Goal: Find specific page/section: Find specific page/section

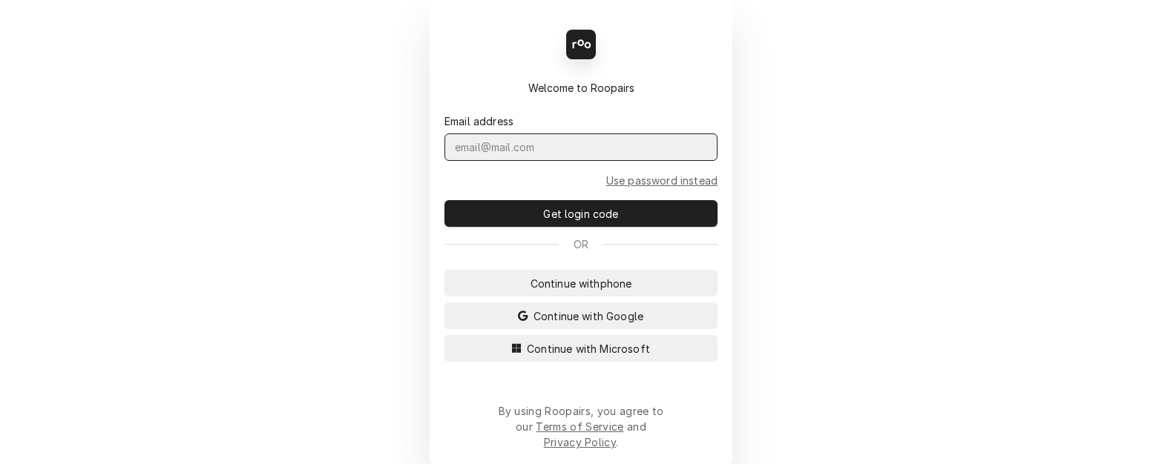
click at [526, 157] on input "Dynamic Content Wrapper" at bounding box center [580, 147] width 273 height 27
type input "KYM.PARSON@CSI1.COM"
click at [559, 352] on button "Continue with Microsoft" at bounding box center [580, 348] width 273 height 27
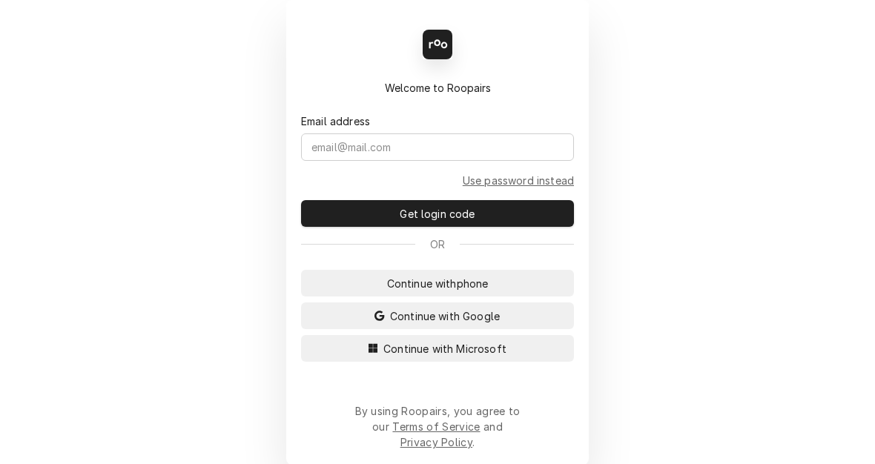
click at [414, 182] on form "Email address Use password instead Get login code" at bounding box center [437, 161] width 273 height 131
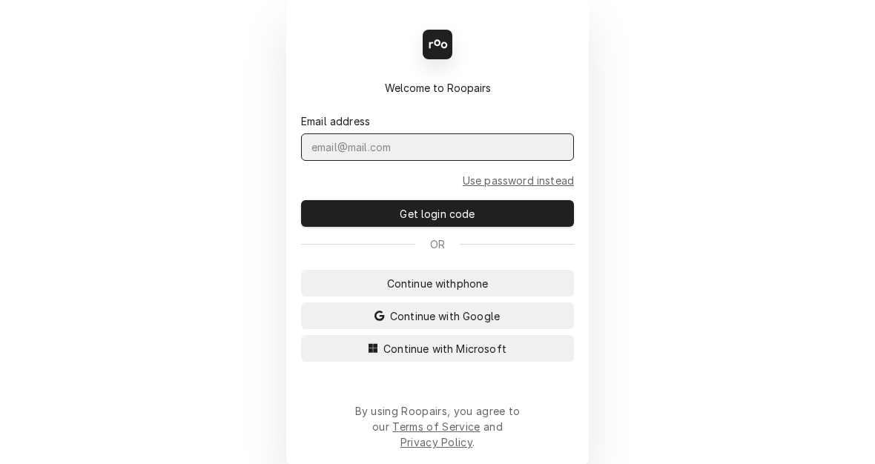
click at [412, 161] on input "Dynamic Content Wrapper" at bounding box center [437, 147] width 273 height 27
type input "KYM.PARSON@CSI1.COM"
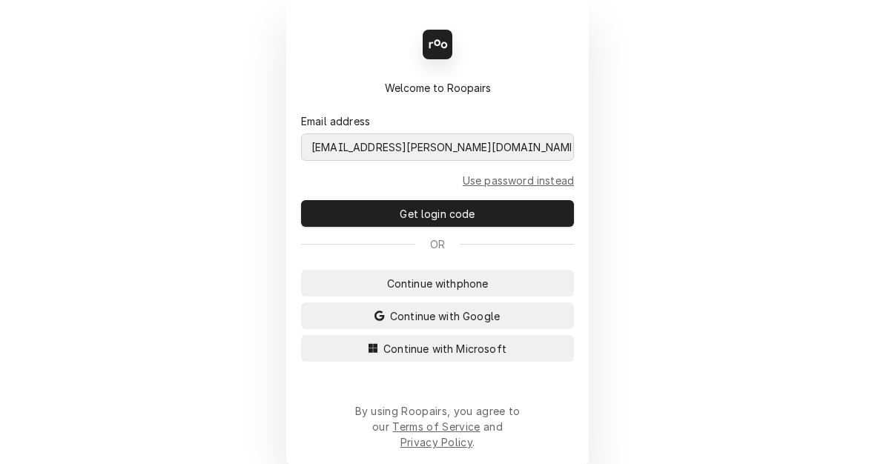
click at [301, 335] on button "Continue with Microsoft" at bounding box center [437, 348] width 273 height 27
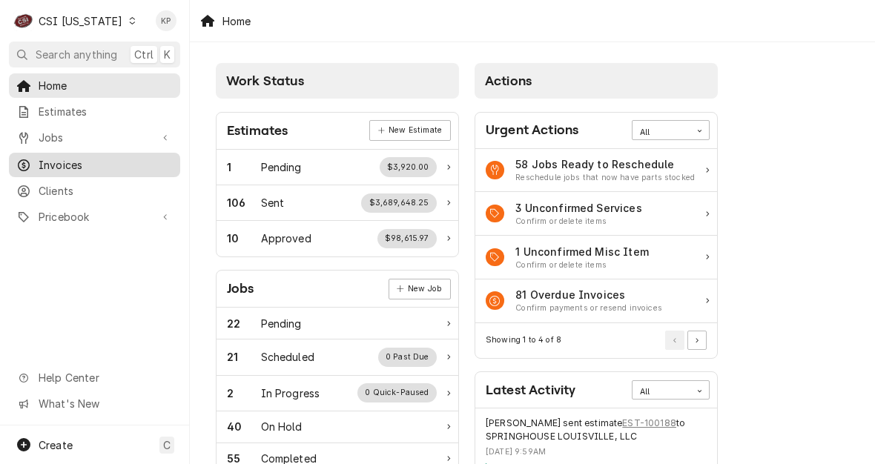
click at [45, 157] on span "Invoices" at bounding box center [106, 165] width 134 height 16
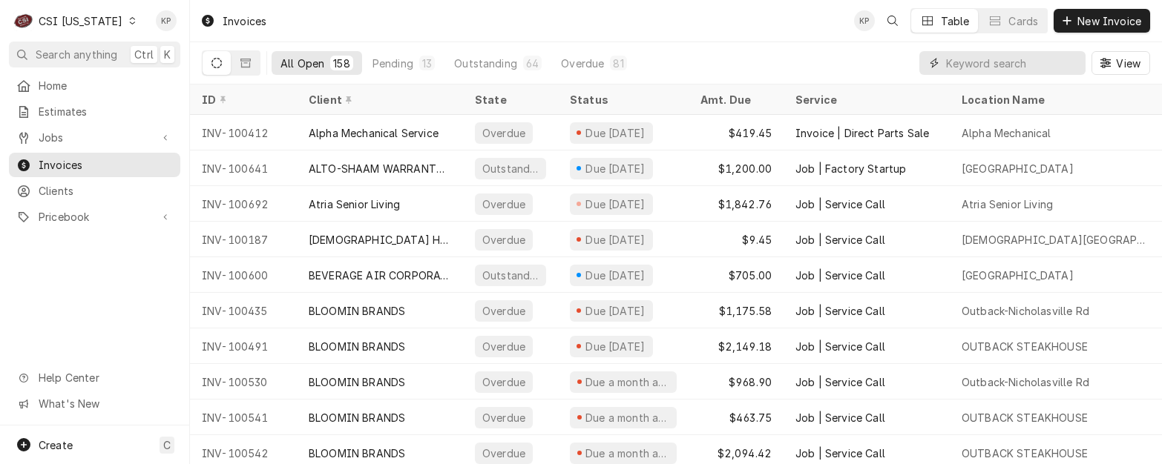
click at [875, 62] on input "Dynamic Content Wrapper" at bounding box center [1012, 63] width 132 height 24
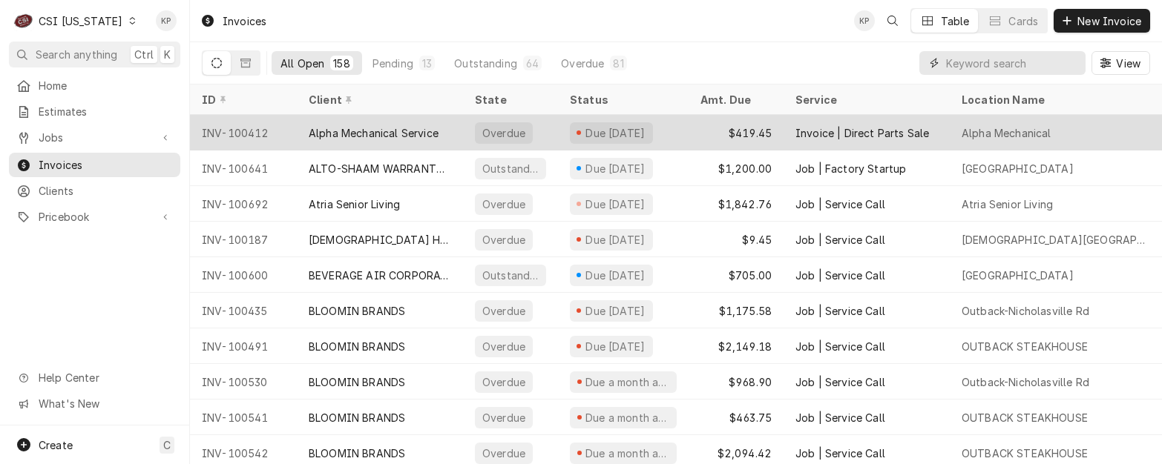
paste input "100684"
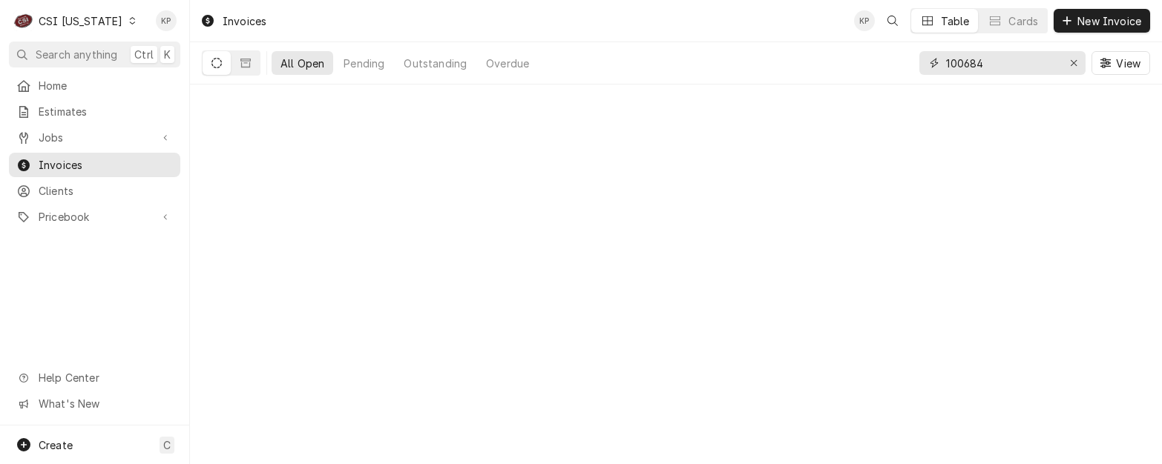
type input "100684"
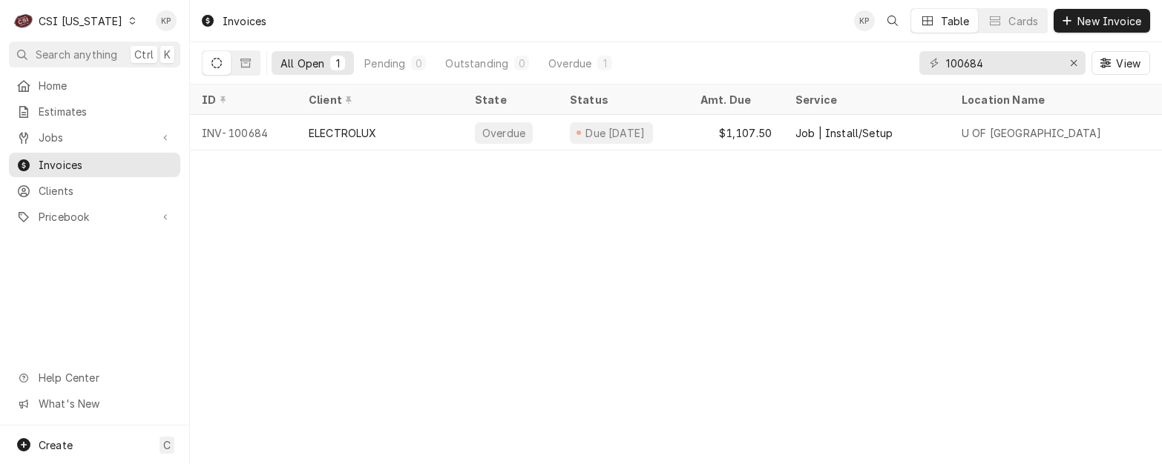
click at [127, 17] on div "Dynamic Content Wrapper" at bounding box center [132, 21] width 10 height 10
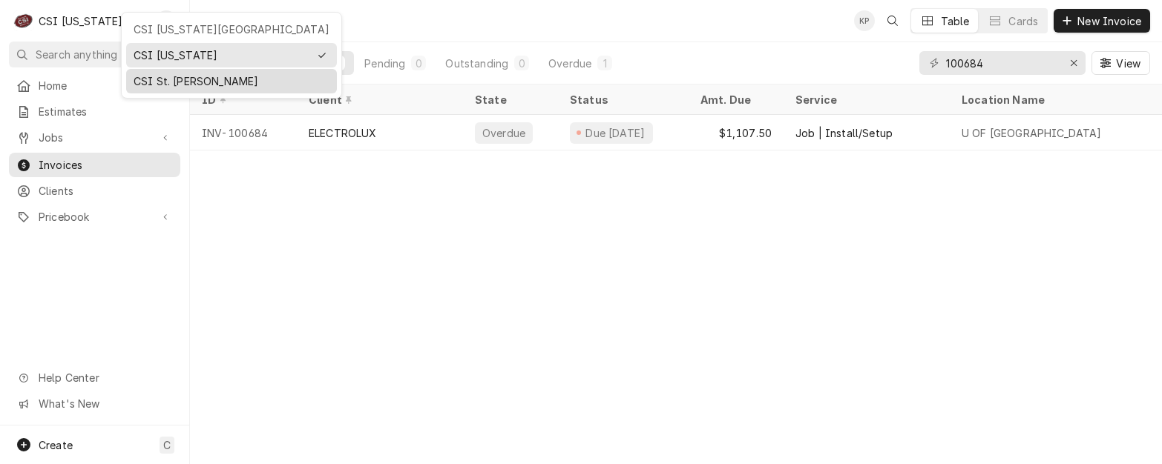
click at [145, 77] on div "CSI St. Louis" at bounding box center [232, 81] width 196 height 16
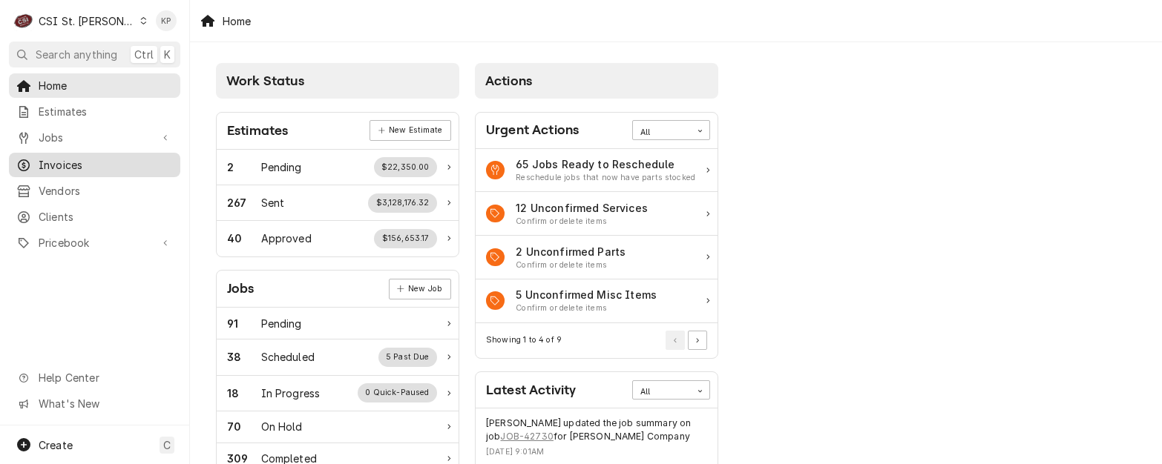
click at [109, 160] on span "Invoices" at bounding box center [106, 165] width 134 height 16
click at [55, 158] on span "Invoices" at bounding box center [106, 165] width 134 height 16
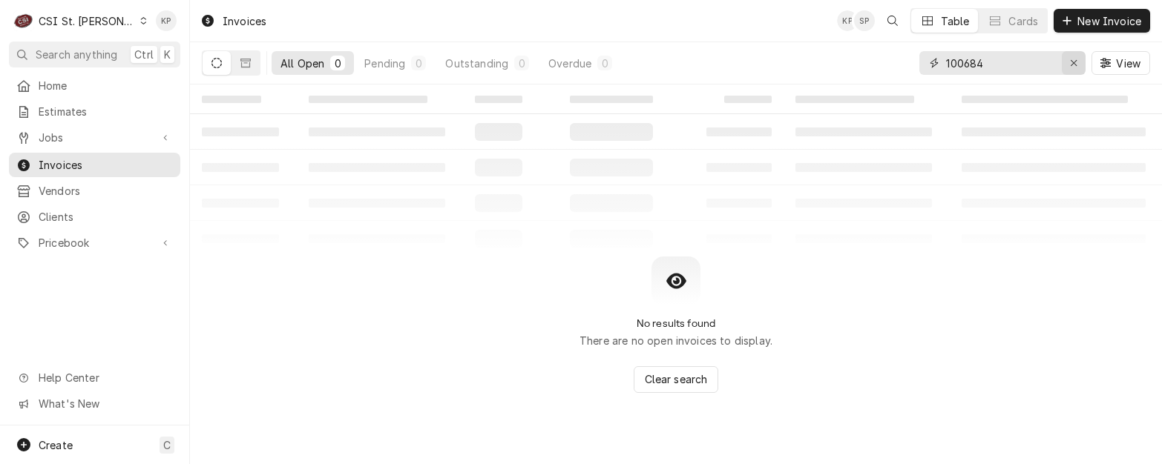
click at [1070, 62] on icon "Erase input" at bounding box center [1074, 63] width 8 height 10
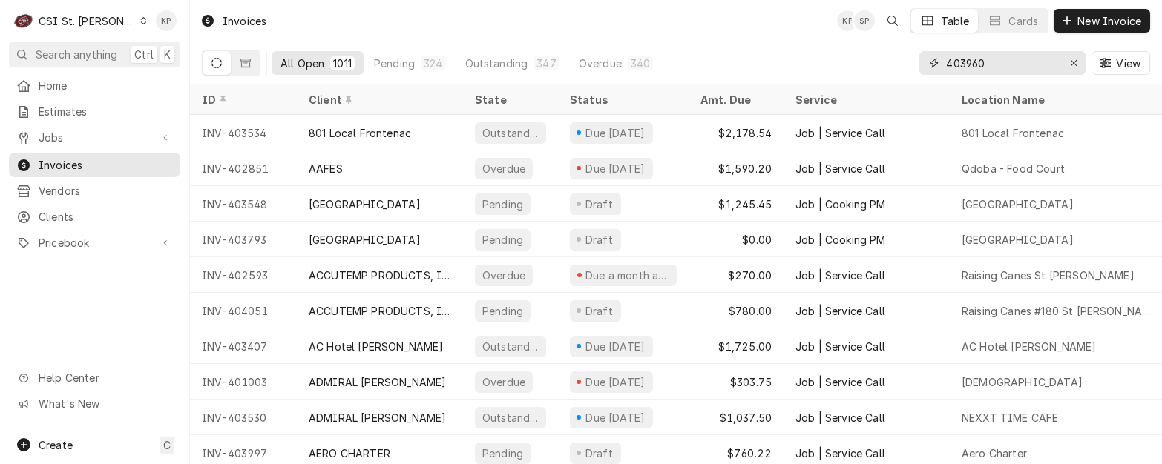
type input "403960"
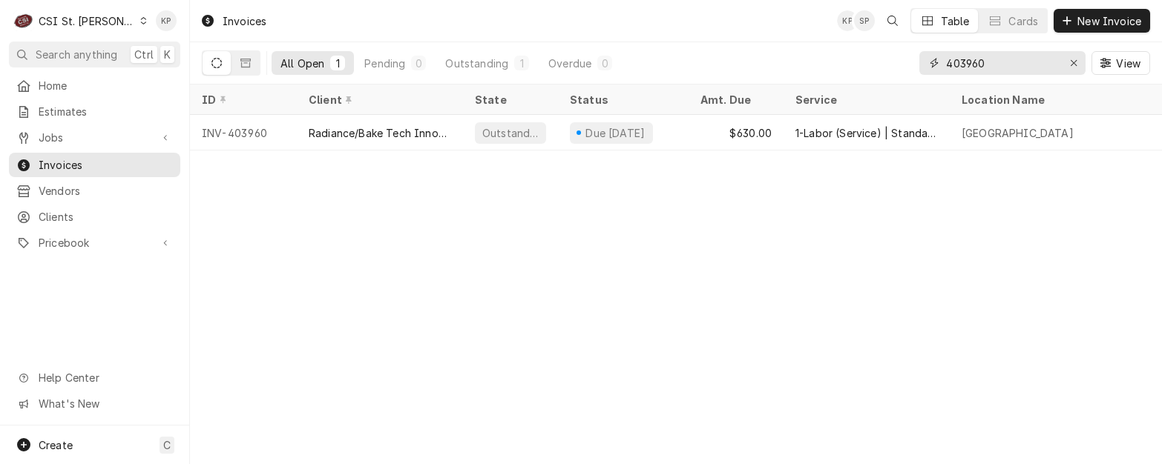
drag, startPoint x: 1077, startPoint y: 63, endPoint x: 1021, endPoint y: 70, distance: 56.0
click at [1074, 63] on div "Erase input" at bounding box center [1073, 63] width 15 height 15
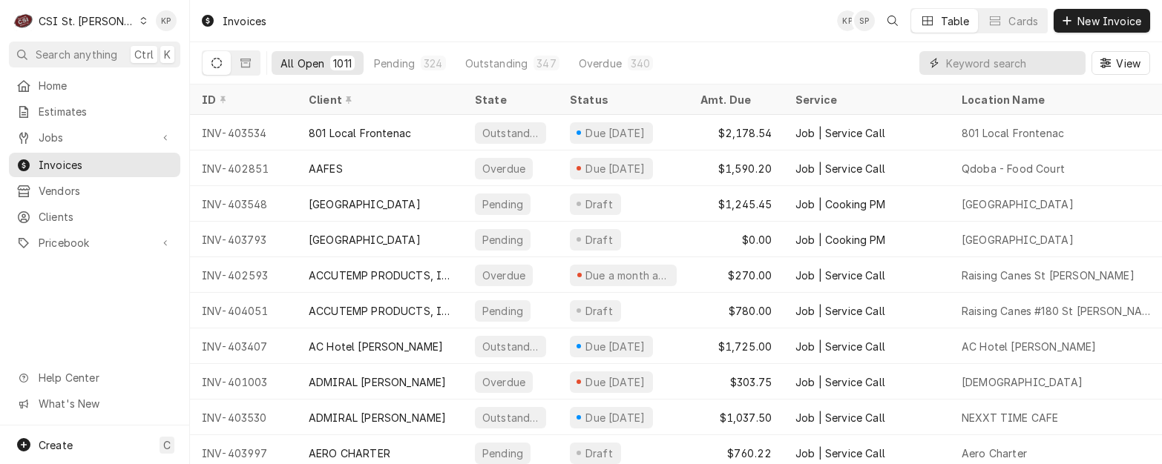
click at [969, 57] on input "Dynamic Content Wrapper" at bounding box center [1012, 63] width 132 height 24
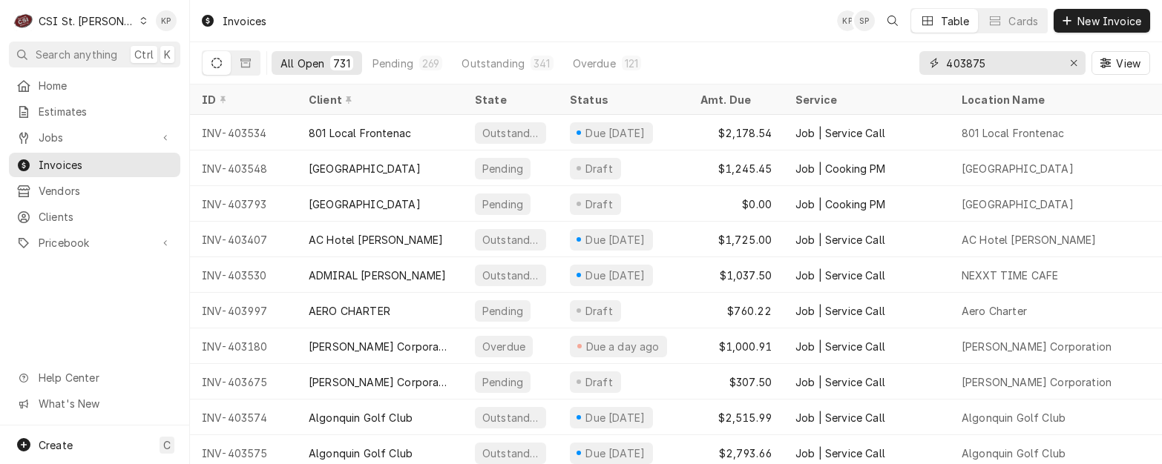
type input "403875"
